Goal: Information Seeking & Learning: Learn about a topic

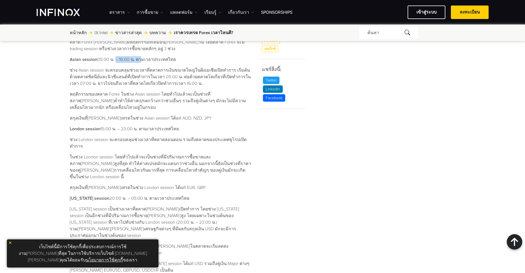
drag, startPoint x: 114, startPoint y: 58, endPoint x: 137, endPoint y: 58, distance: 23.1
click at [137, 58] on p "Asian session 05:00 น. – 16:00 น. ตามเวลาประเทศไทย" at bounding box center [160, 59] width 181 height 7
click at [150, 73] on p "ช่วง Asian session จะครอบคลุมช่วงเวลาที่ตลาดการเงินขนาดใหญ่ในฝั่งเอเชียเปิดทำกา…" at bounding box center [160, 77] width 181 height 20
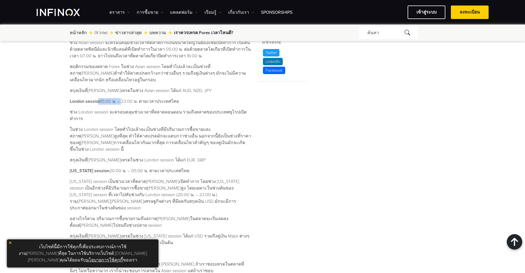
drag, startPoint x: 112, startPoint y: 99, endPoint x: 121, endPoint y: 108, distance: 12.3
click at [119, 100] on p "London session 15:00 น. – 23:00 น. ตามเวลาประเทศไทย" at bounding box center [160, 101] width 181 height 7
click at [124, 117] on div "ตลาด Forex เปิดซื้อขายกี่โมง? เวลาที่ตลาด Forex เปิดทำการซื้อขายคือตลอด 24 ชั่ว…" at bounding box center [160, 168] width 181 height 348
drag, startPoint x: 122, startPoint y: 101, endPoint x: 138, endPoint y: 101, distance: 16.3
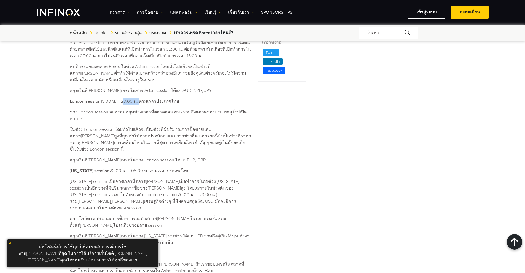
click at [138, 101] on p "London session 15:00 น. – 23:00 น. ตามเวลาประเทศไทย" at bounding box center [160, 101] width 181 height 7
click at [153, 126] on p "ในช่วง London session โดยทั่วไปแล้วจะเป็นช่วงที่มีปริมาณการซื้อขายและสภาพ[PERSO…" at bounding box center [160, 139] width 181 height 26
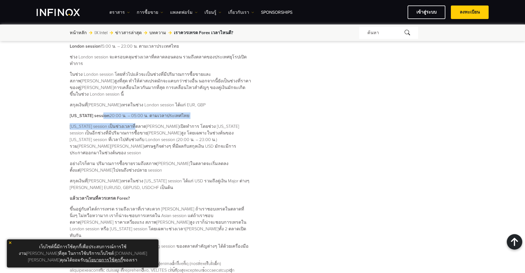
drag, startPoint x: 103, startPoint y: 105, endPoint x: 136, endPoint y: 106, distance: 33.6
click at [135, 106] on div "ตลาด Forex เปิดซื้อขายกี่โมง? เวลาที่ตลาด Forex เปิดทำการซื้อขายคือตลอด 24 ชั่ว…" at bounding box center [160, 113] width 181 height 348
click at [141, 123] on p "[US_STATE] session เป็นช่วงเวลาที่ตลาด[PERSON_NAME]เปิดทำการ โดยช่วง [US_STATE]…" at bounding box center [160, 139] width 181 height 33
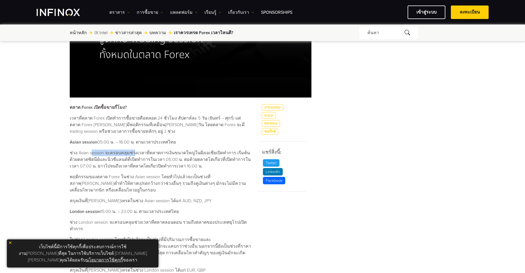
drag, startPoint x: 177, startPoint y: 149, endPoint x: 187, endPoint y: 149, distance: 9.7
click at [187, 149] on div "ตลาด Forex เปิดซื้อขายกี่โมง? เวลาที่ตลาด Forex เปิดทำการซื้อขายคือตลอด 24 ชั่ว…" at bounding box center [160, 278] width 181 height 348
click at [198, 174] on p "พฤติกรรมของตลาด Forex ในช่วง Asian session โดยทั่วไปแล้วจะเป็นช่วงที่สภาพ[PERSO…" at bounding box center [160, 184] width 181 height 20
click at [204, 151] on p "ช่วง Asian session จะครอบคลุมช่วงเวลาที่ตลาดการเงินขนาดใหญ่ในฝั่งเอเชียเปิดทำกา…" at bounding box center [160, 160] width 181 height 20
click at [204, 169] on div "ตลาด Forex เปิดซื้อขายกี่โมง? เวลาที่ตลาด Forex เปิดทำการซื้อขายคือตลอด 24 ชั่ว…" at bounding box center [160, 278] width 181 height 348
